Goal: Task Accomplishment & Management: Use online tool/utility

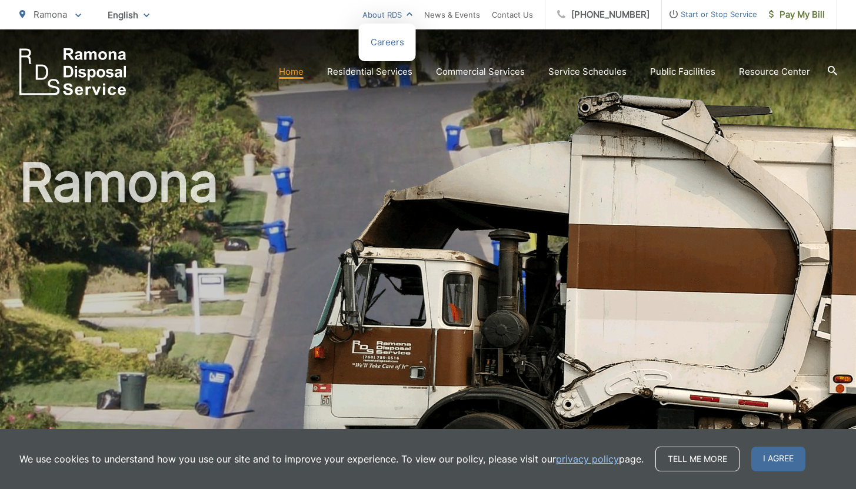
click at [412, 14] on link "About RDS" at bounding box center [387, 15] width 50 height 14
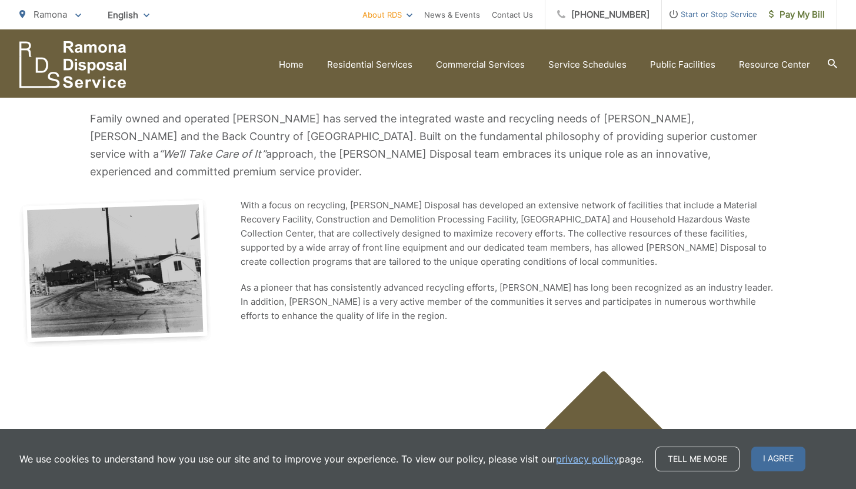
scroll to position [152, 0]
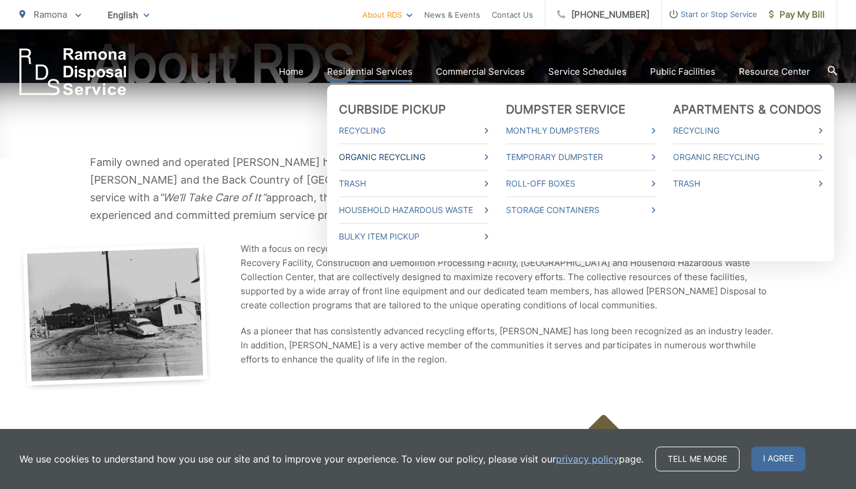
click at [434, 160] on link "Organic Recycling" at bounding box center [413, 157] width 149 height 14
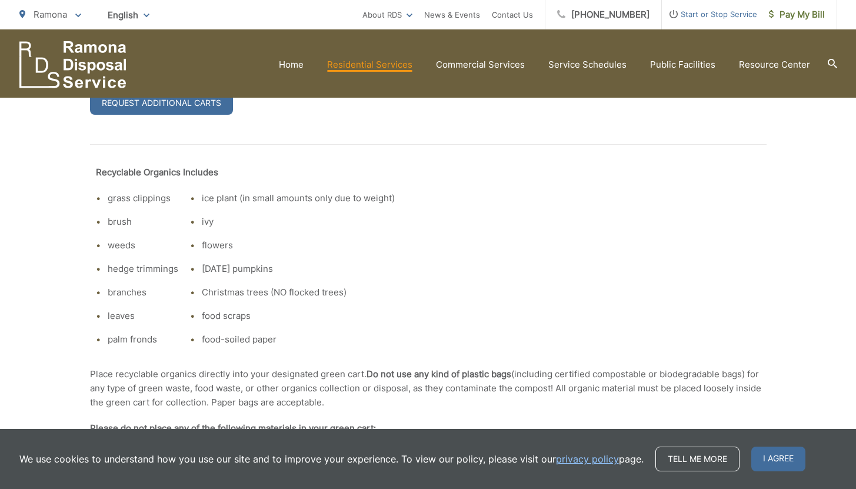
scroll to position [530, 0]
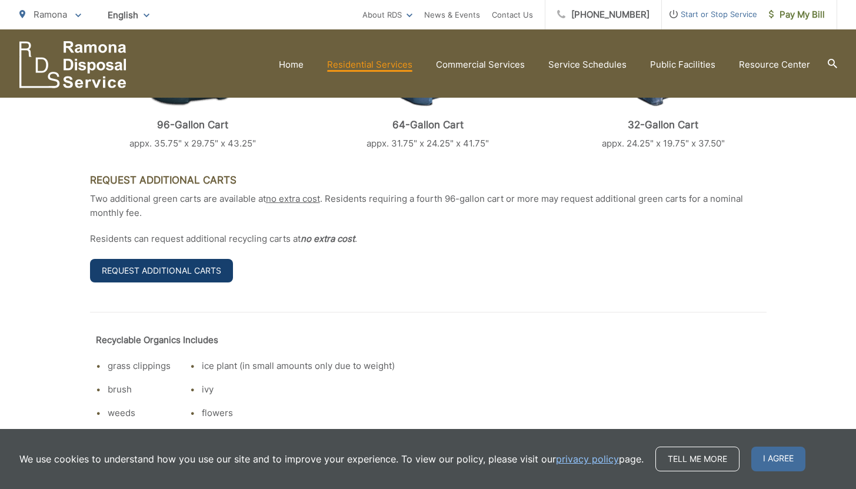
click at [179, 275] on link "Request Additional Carts" at bounding box center [161, 271] width 143 height 24
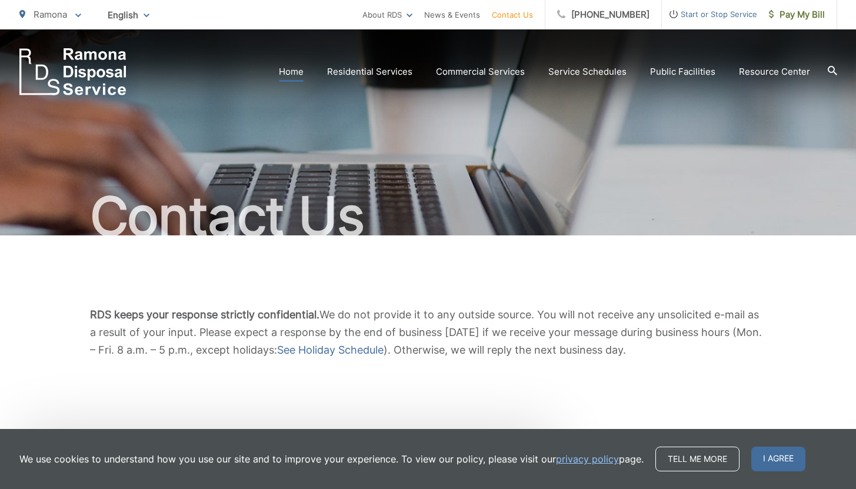
click at [292, 74] on link "Home" at bounding box center [291, 72] width 25 height 14
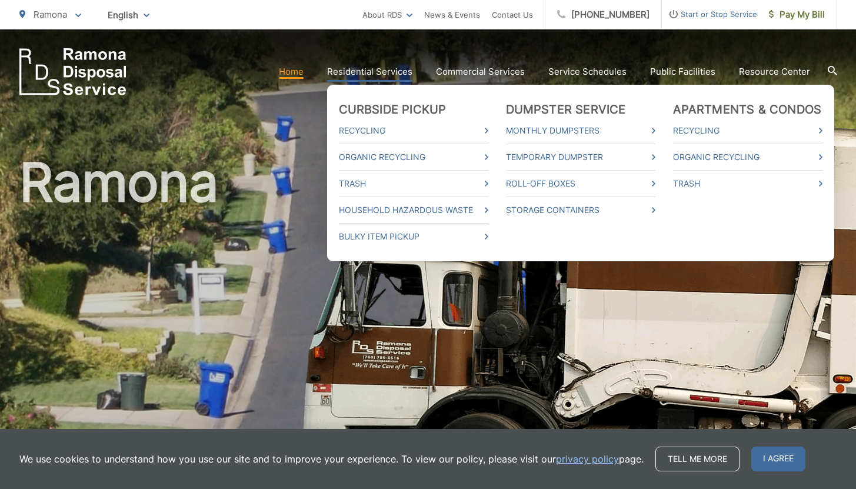
click at [399, 73] on link "Residential Services" at bounding box center [369, 72] width 85 height 14
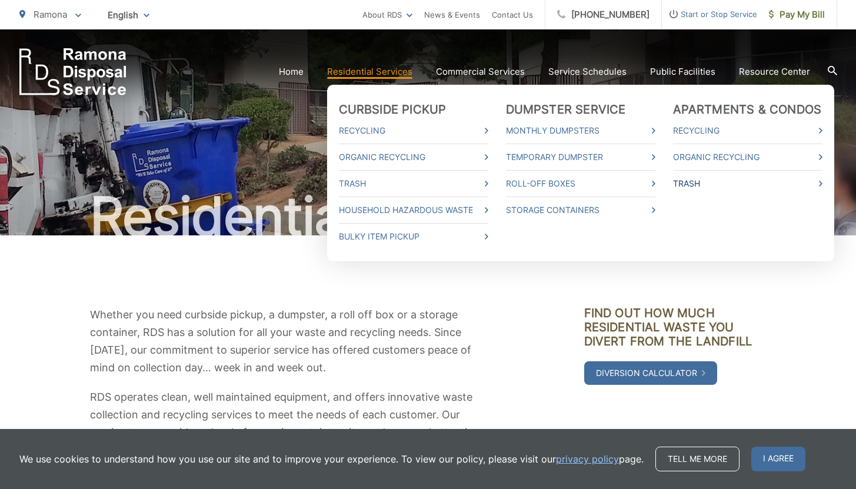
click at [698, 183] on link "Trash" at bounding box center [747, 183] width 149 height 14
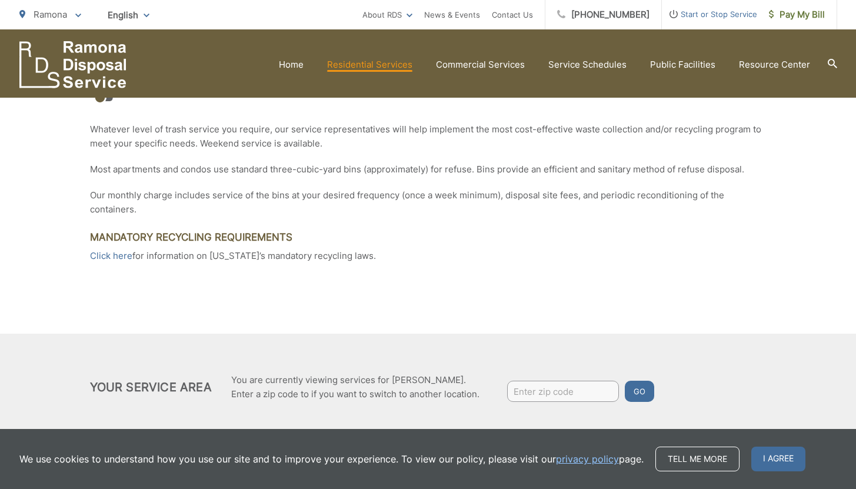
scroll to position [244, 0]
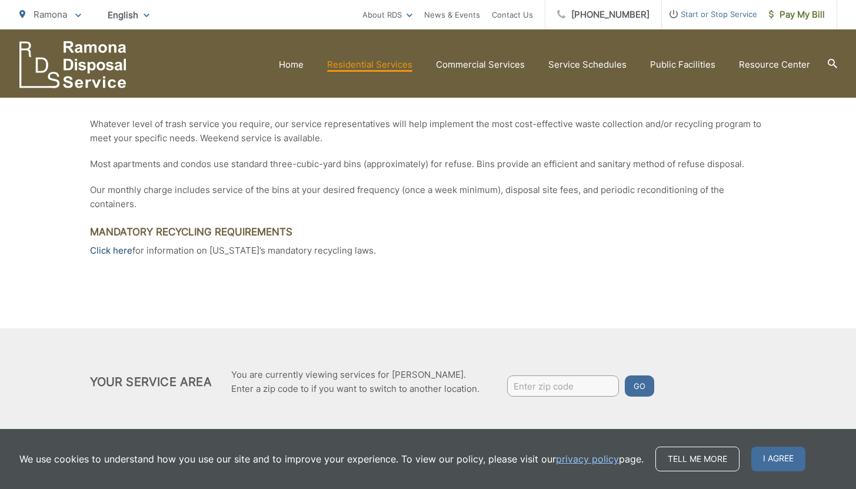
click at [118, 253] on link "Click here" at bounding box center [111, 250] width 42 height 14
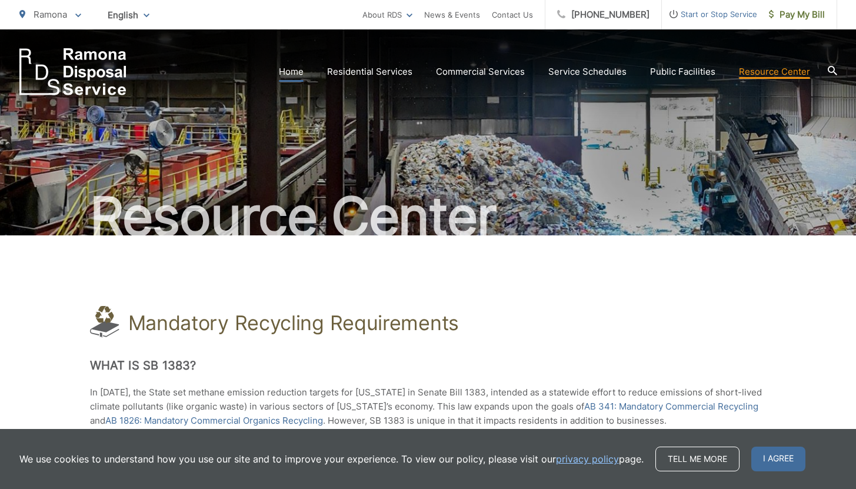
click at [300, 72] on link "Home" at bounding box center [291, 72] width 25 height 14
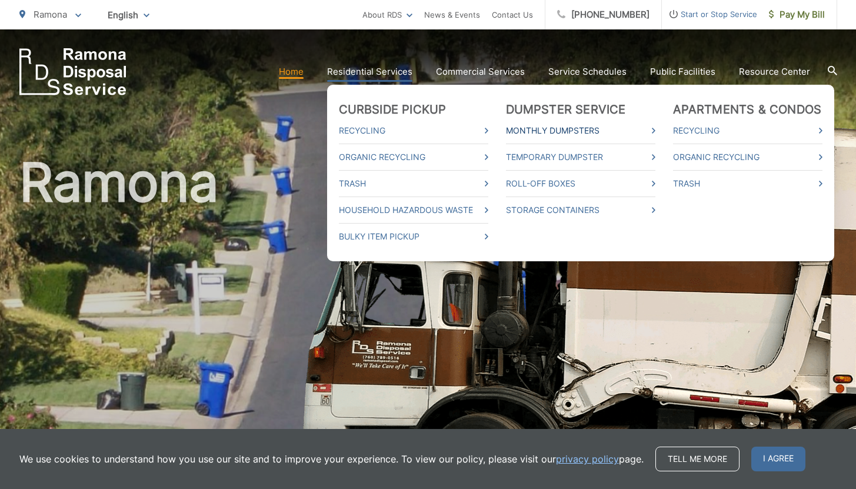
click at [539, 128] on link "Monthly Dumpsters" at bounding box center [580, 130] width 149 height 14
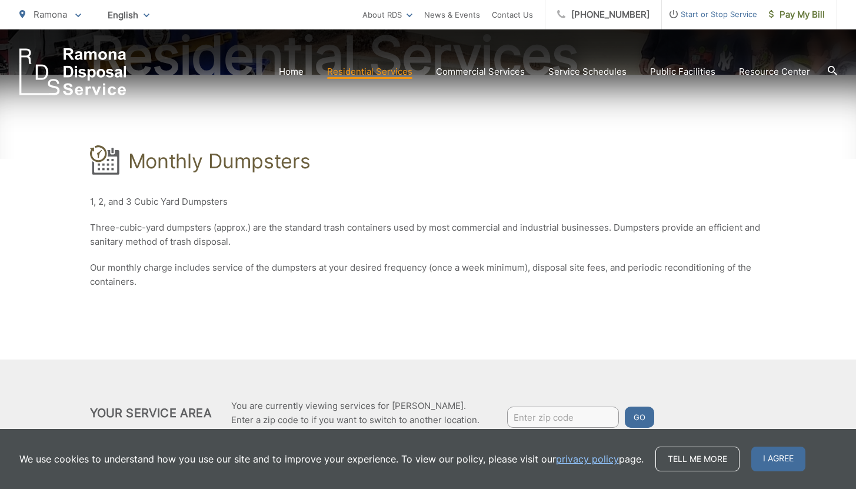
scroll to position [203, 0]
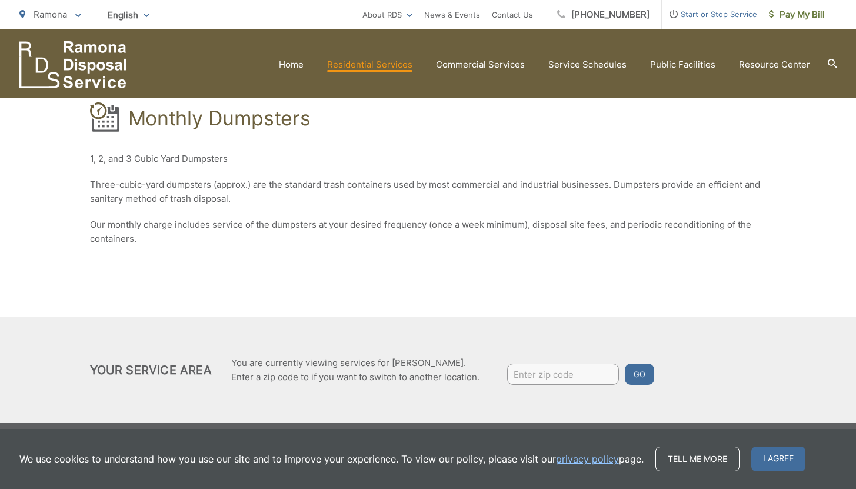
click at [527, 368] on input "Enter zip code" at bounding box center [563, 373] width 112 height 21
type input "92065"
click at [636, 376] on button "Go" at bounding box center [639, 373] width 29 height 21
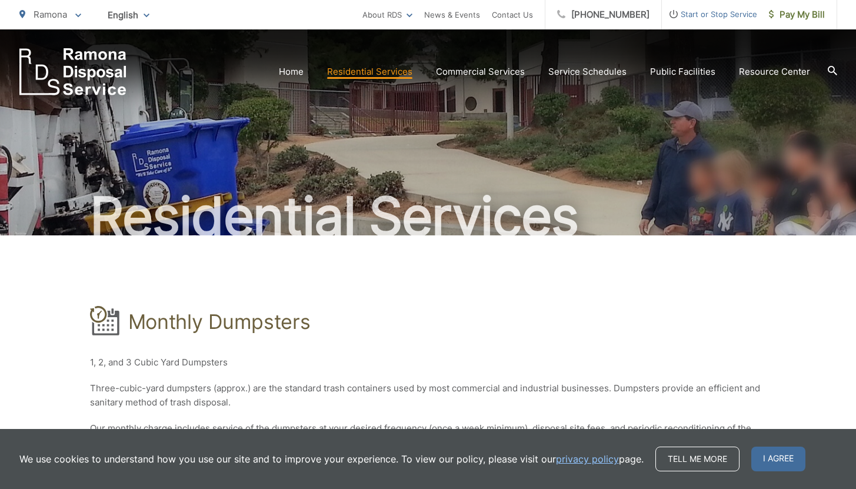
click at [110, 325] on icon at bounding box center [104, 320] width 29 height 29
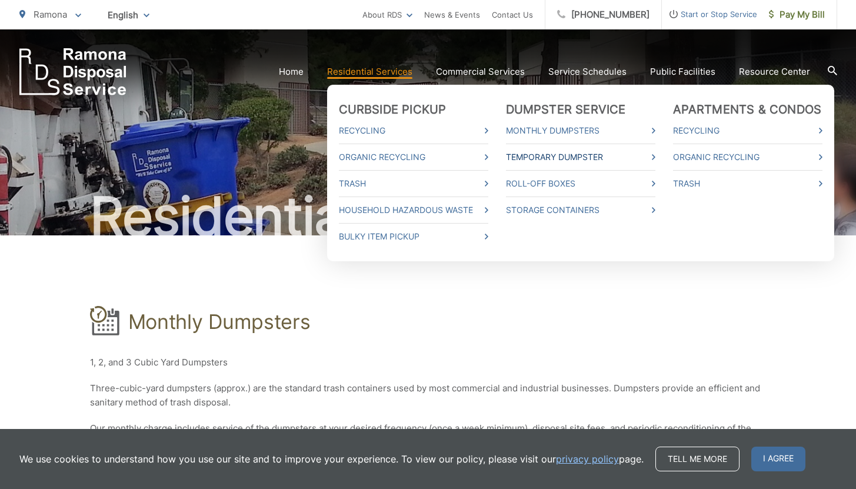
click at [643, 153] on link "Temporary Dumpster" at bounding box center [580, 157] width 149 height 14
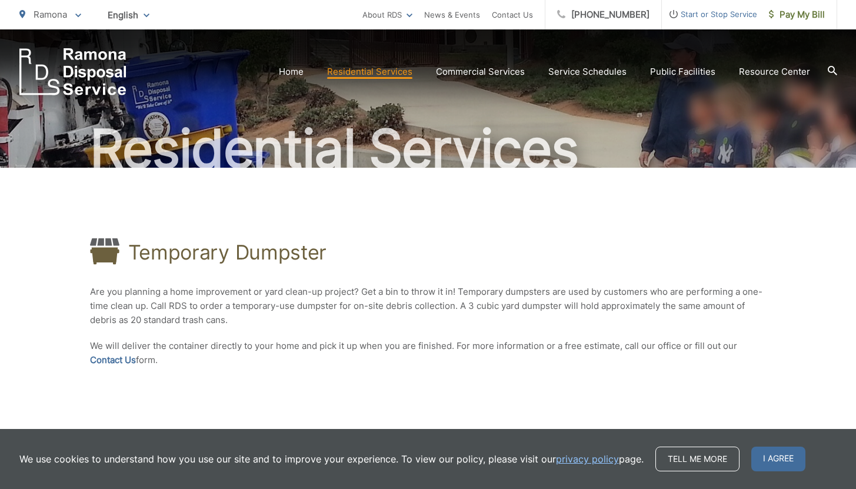
scroll to position [71, 0]
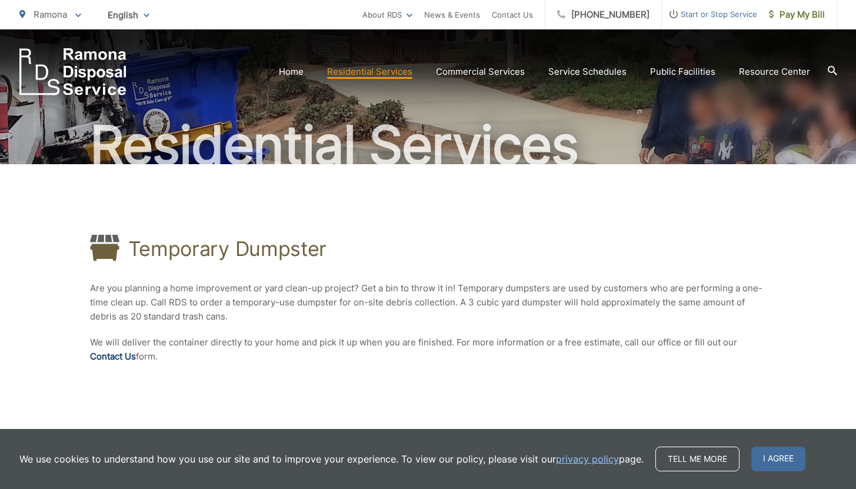
click at [118, 355] on link "Contact Us" at bounding box center [113, 356] width 46 height 14
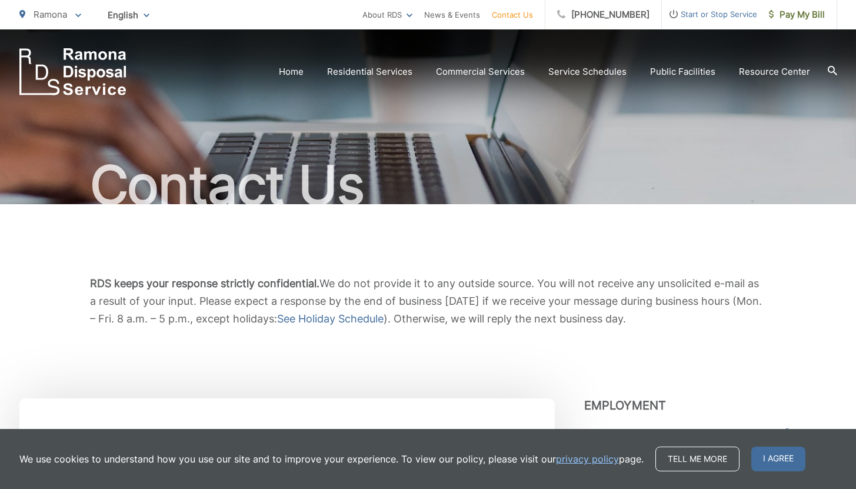
scroll to position [68, 0]
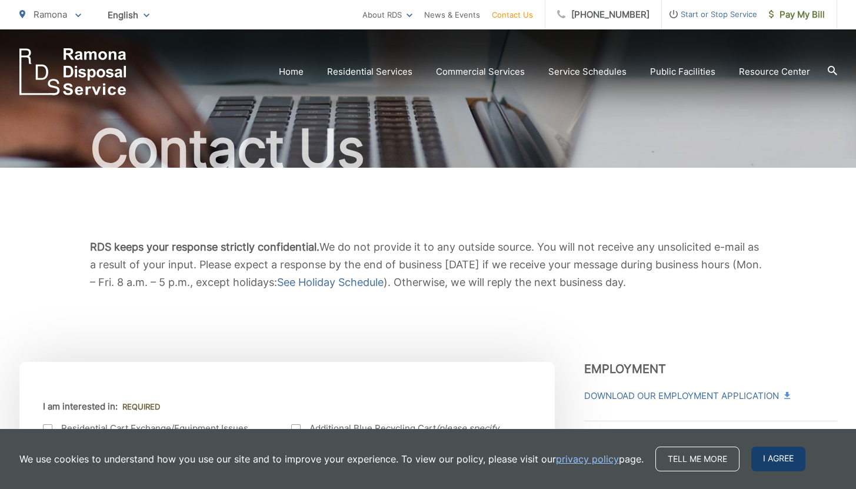
click at [782, 462] on span "I agree" at bounding box center [778, 458] width 54 height 25
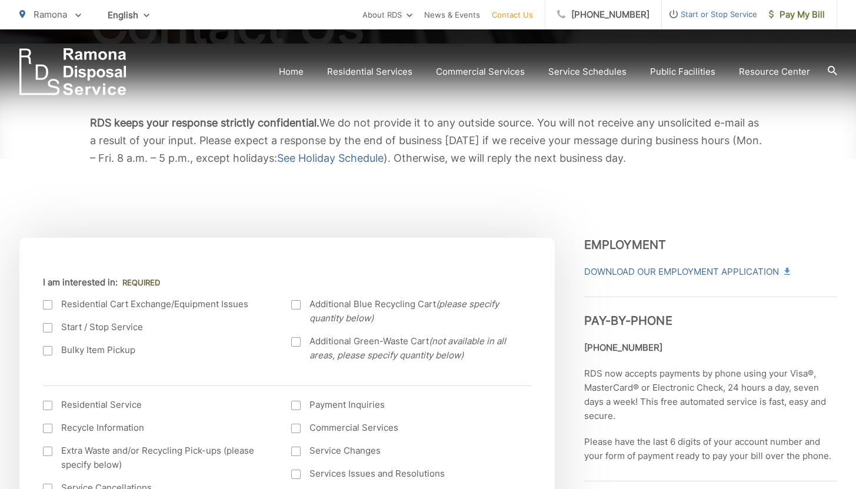
scroll to position [275, 0]
